Goal: Task Accomplishment & Management: Manage account settings

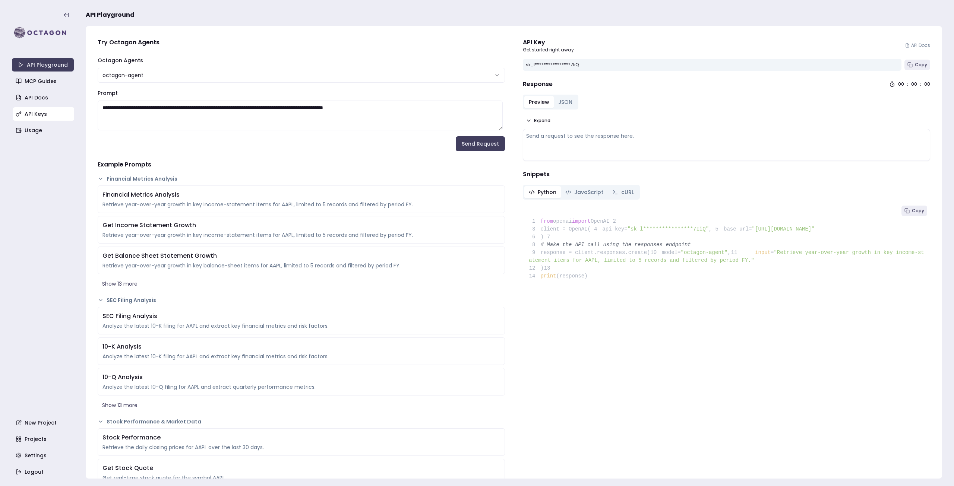
click at [30, 114] on link "API Keys" at bounding box center [44, 113] width 62 height 13
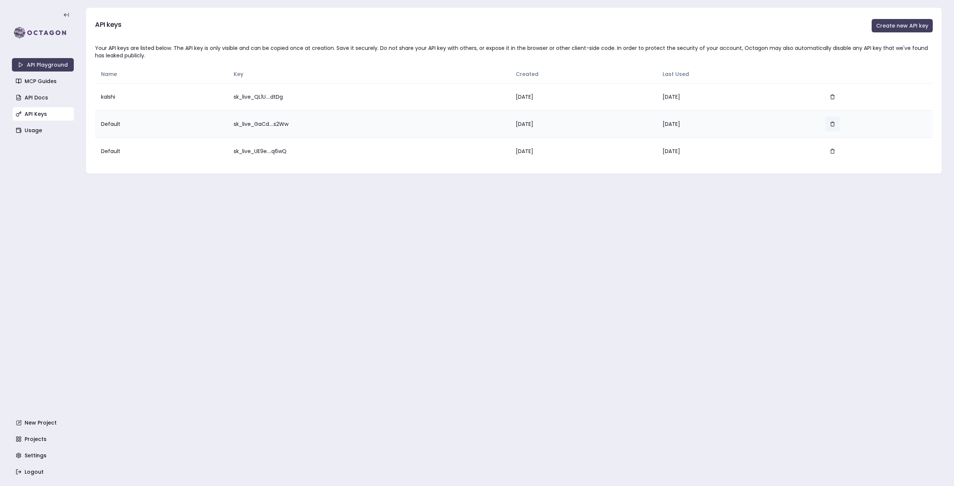
click at [835, 123] on icon "button" at bounding box center [831, 123] width 5 height 5
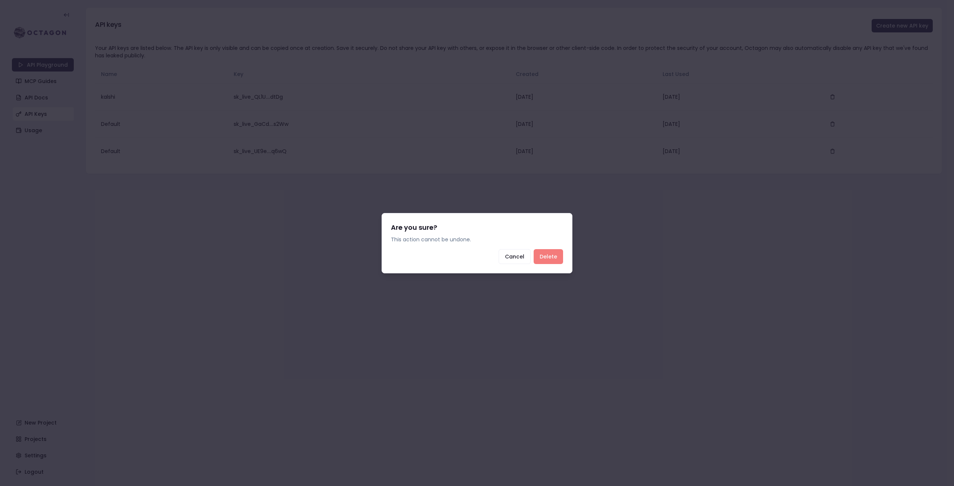
click at [555, 251] on button "Delete" at bounding box center [547, 256] width 29 height 15
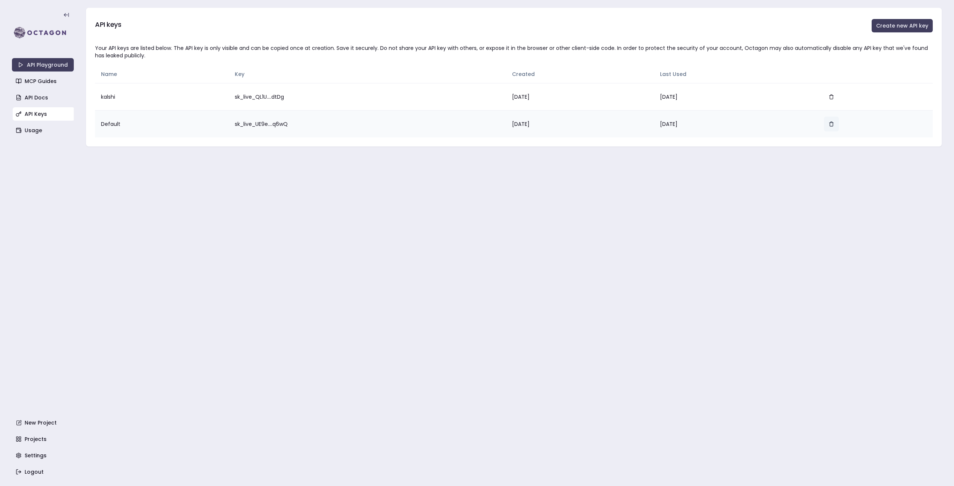
click at [835, 121] on button "button" at bounding box center [831, 124] width 15 height 15
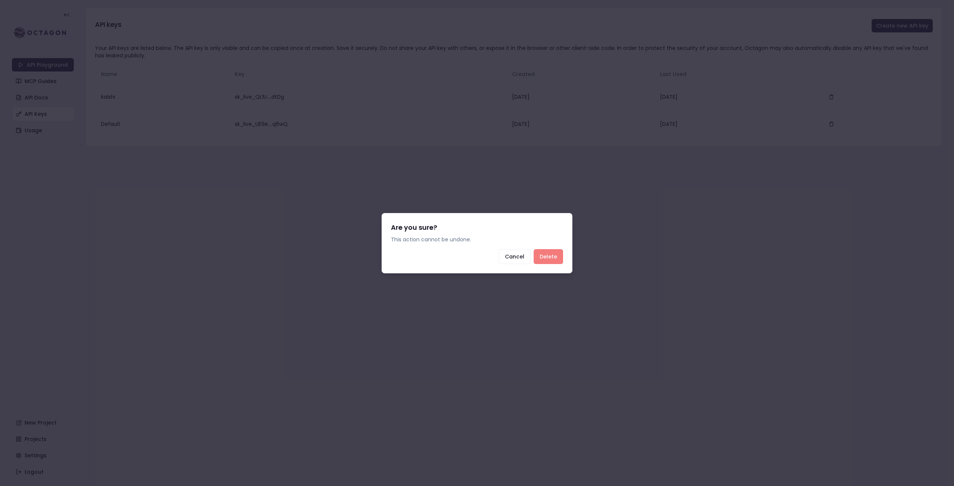
click at [550, 257] on button "Delete" at bounding box center [547, 256] width 29 height 15
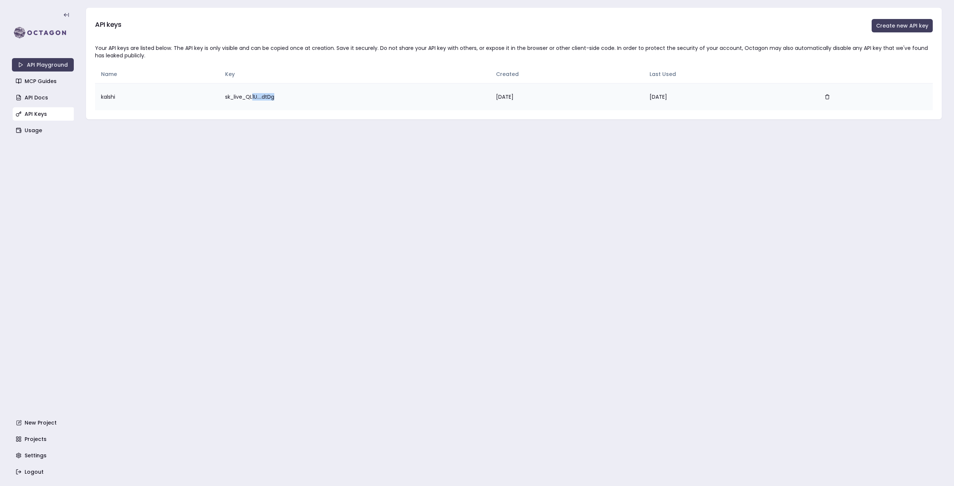
drag, startPoint x: 242, startPoint y: 96, endPoint x: 302, endPoint y: 95, distance: 59.2
click at [302, 95] on td "sk_live_QL1U....dtDg" at bounding box center [354, 96] width 271 height 27
click at [376, 201] on main "API keys Create new API key Your API keys are listed below. The API key is only…" at bounding box center [514, 243] width 856 height 486
